Goal: Task Accomplishment & Management: Use online tool/utility

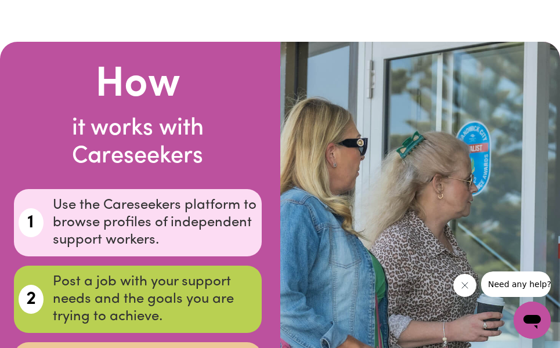
scroll to position [2031, 0]
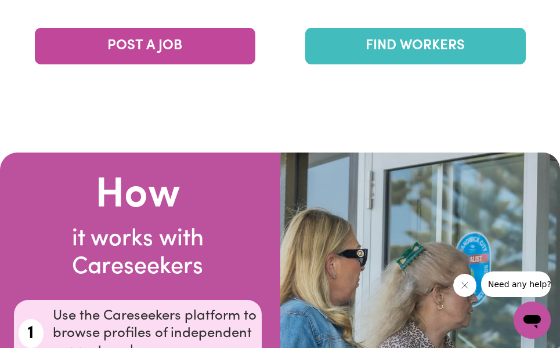
click at [383, 44] on link "FIND WORKERS" at bounding box center [415, 46] width 220 height 37
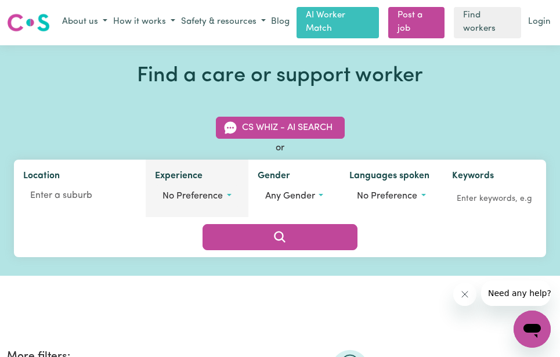
click at [225, 199] on button "No preference" at bounding box center [197, 196] width 84 height 22
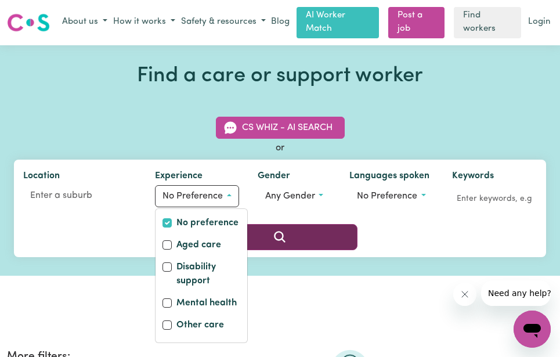
click at [277, 234] on icon "Search" at bounding box center [279, 236] width 11 height 11
